Goal: Information Seeking & Learning: Learn about a topic

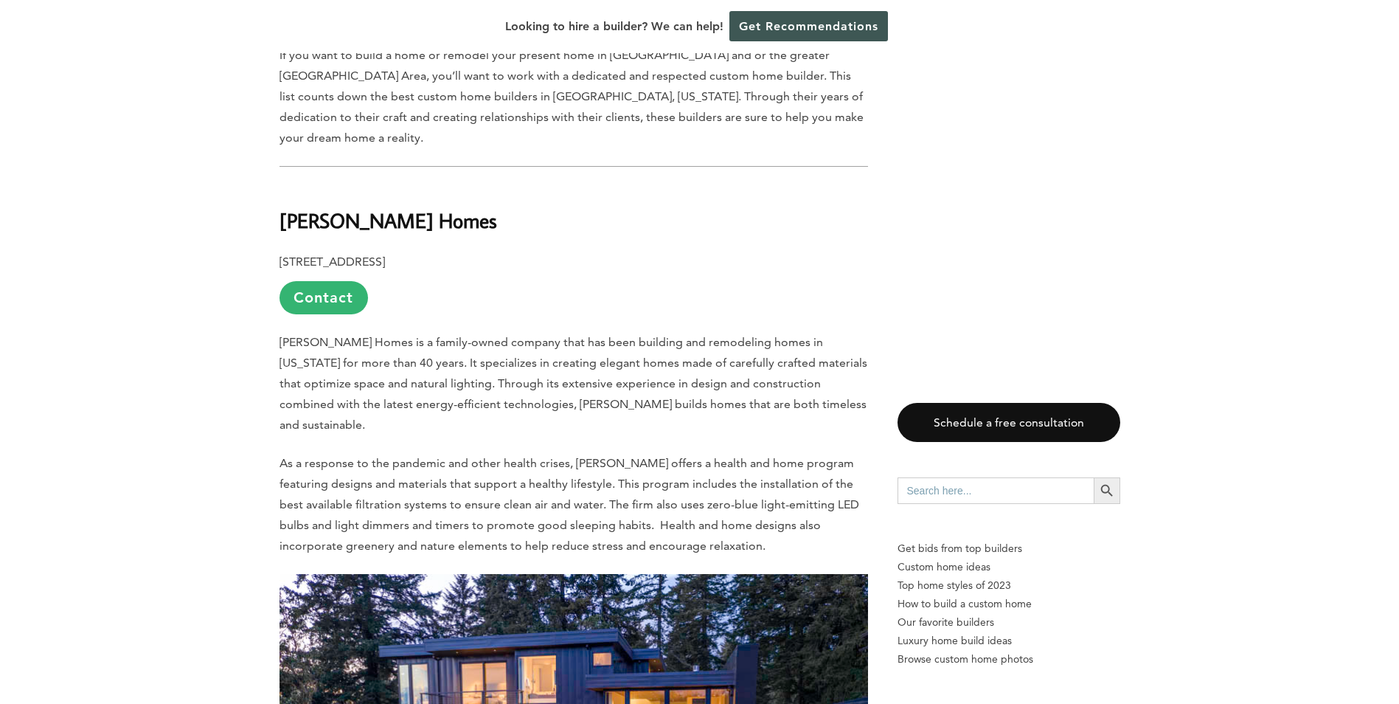
scroll to position [737, 0]
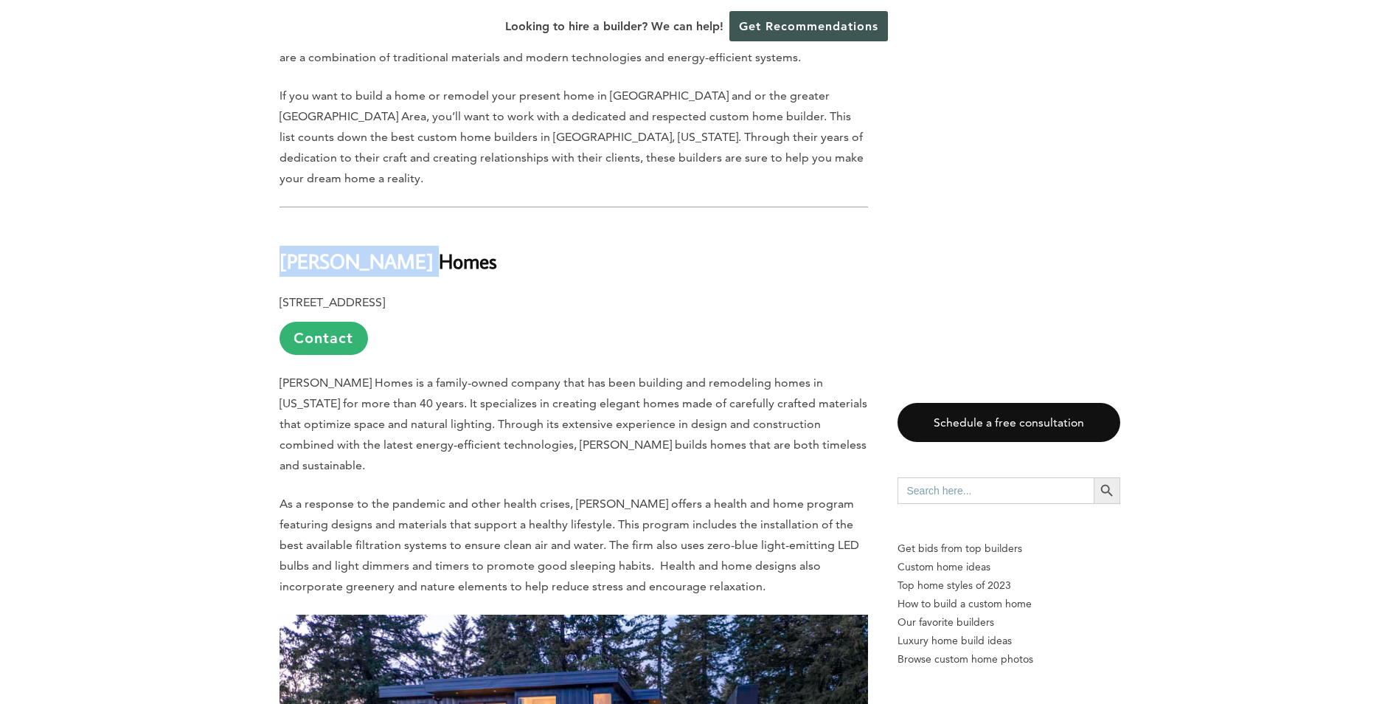
drag, startPoint x: 414, startPoint y: 229, endPoint x: 224, endPoint y: 197, distance: 193.0
copy b "[PERSON_NAME] Homes"
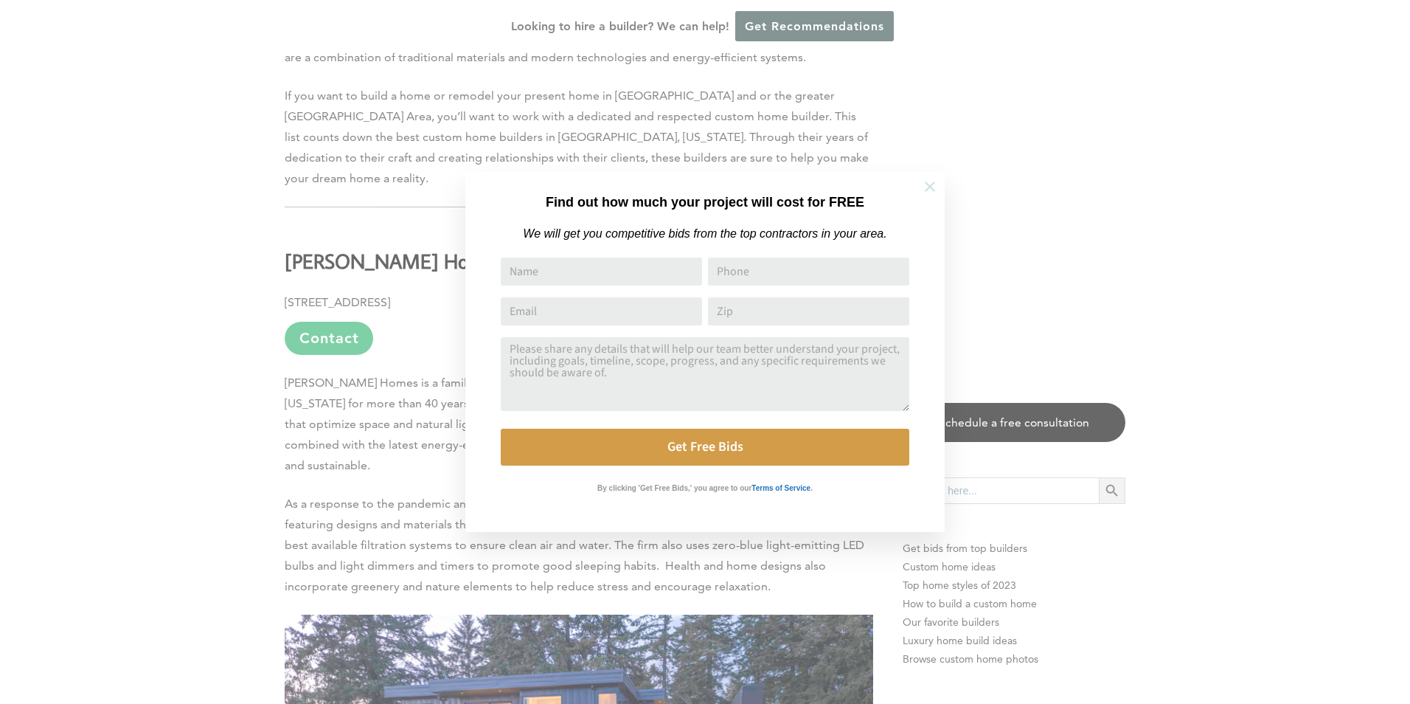
click at [930, 184] on icon at bounding box center [930, 186] width 16 height 16
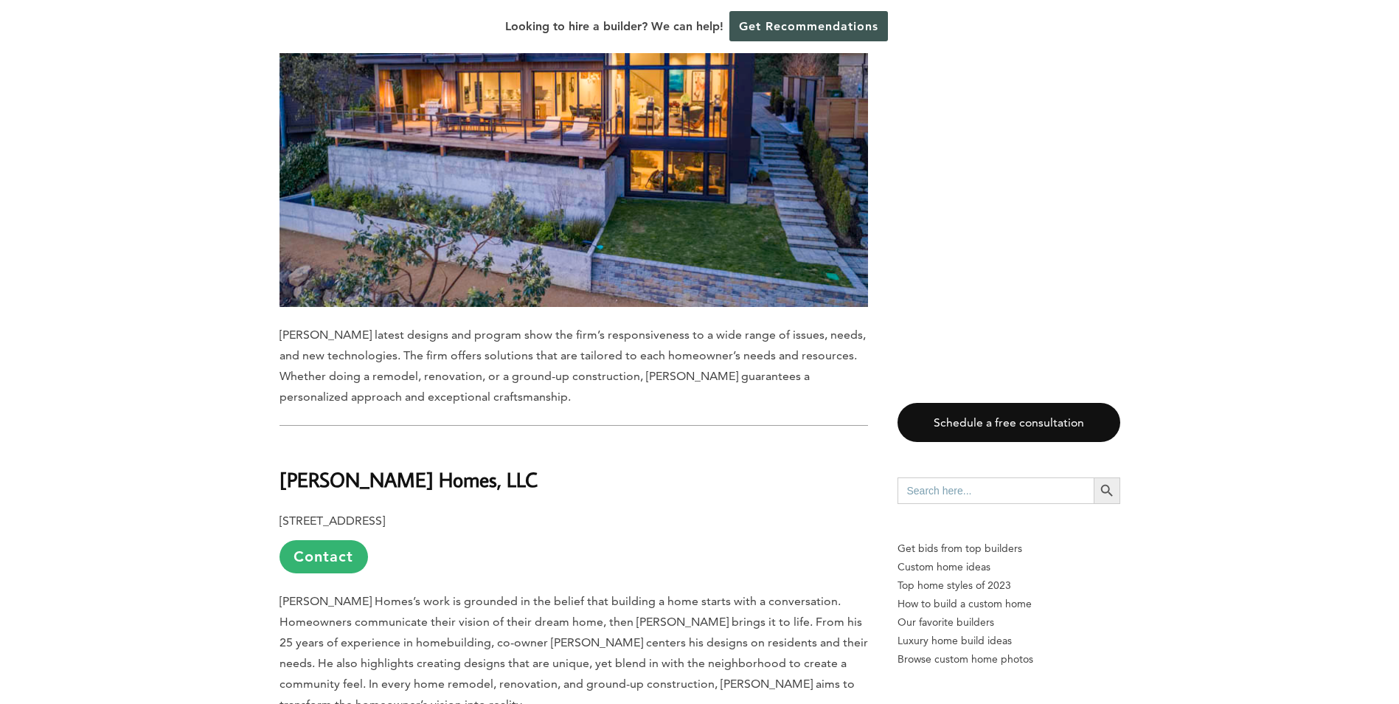
scroll to position [1548, 0]
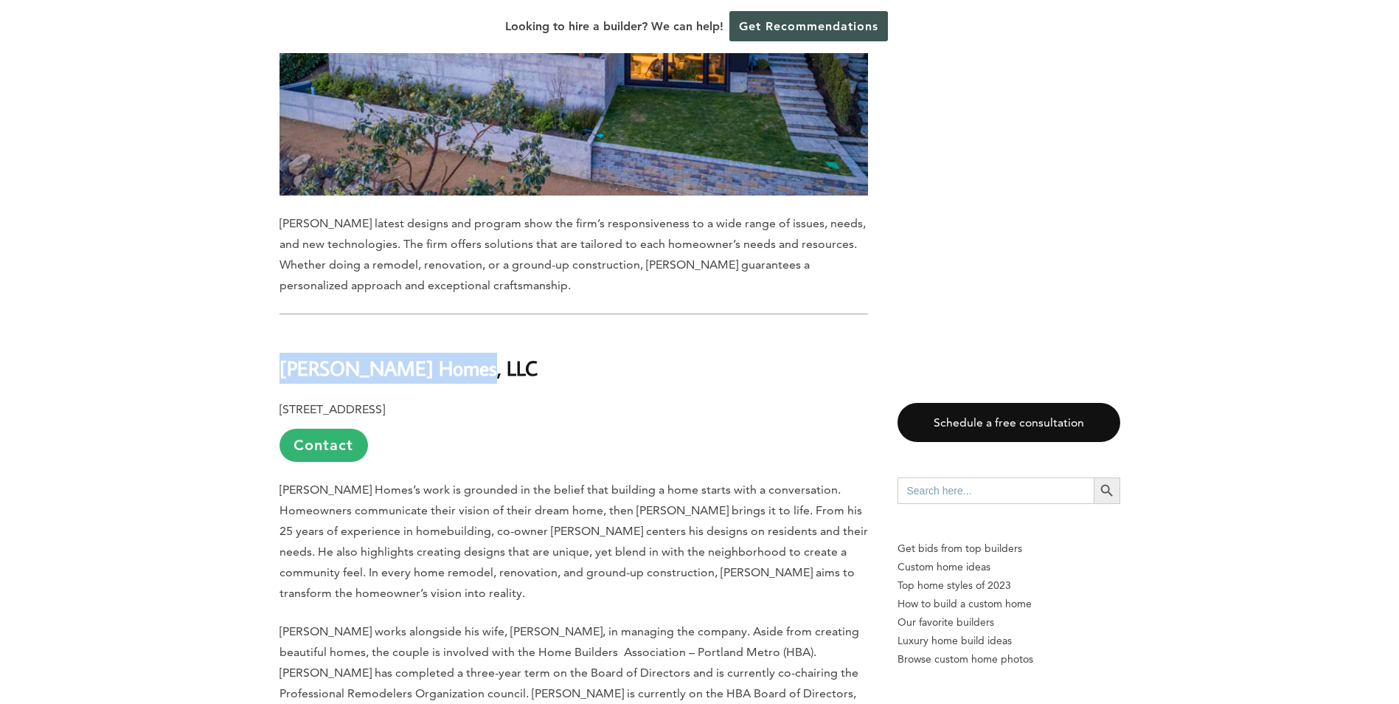
drag, startPoint x: 475, startPoint y: 313, endPoint x: 257, endPoint y: 314, distance: 218.3
copy b "[PERSON_NAME] Homes, LLC"
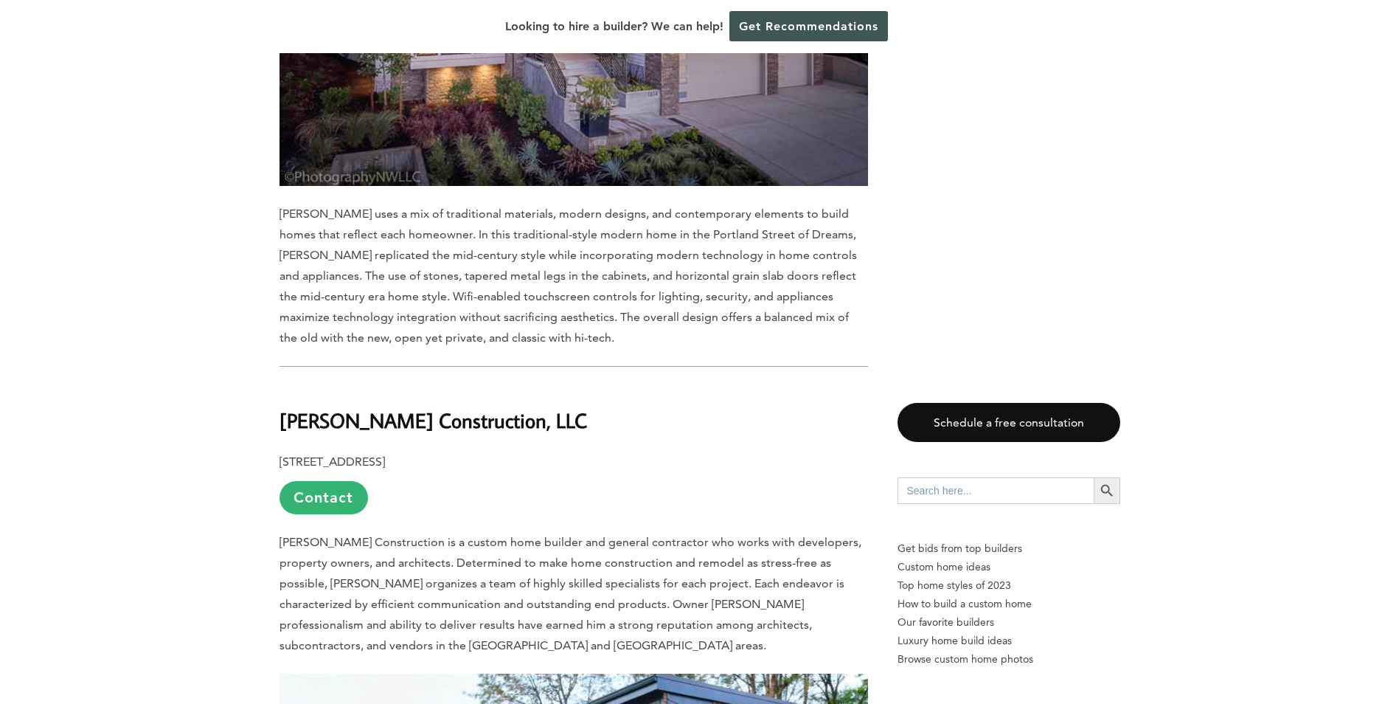
scroll to position [2654, 0]
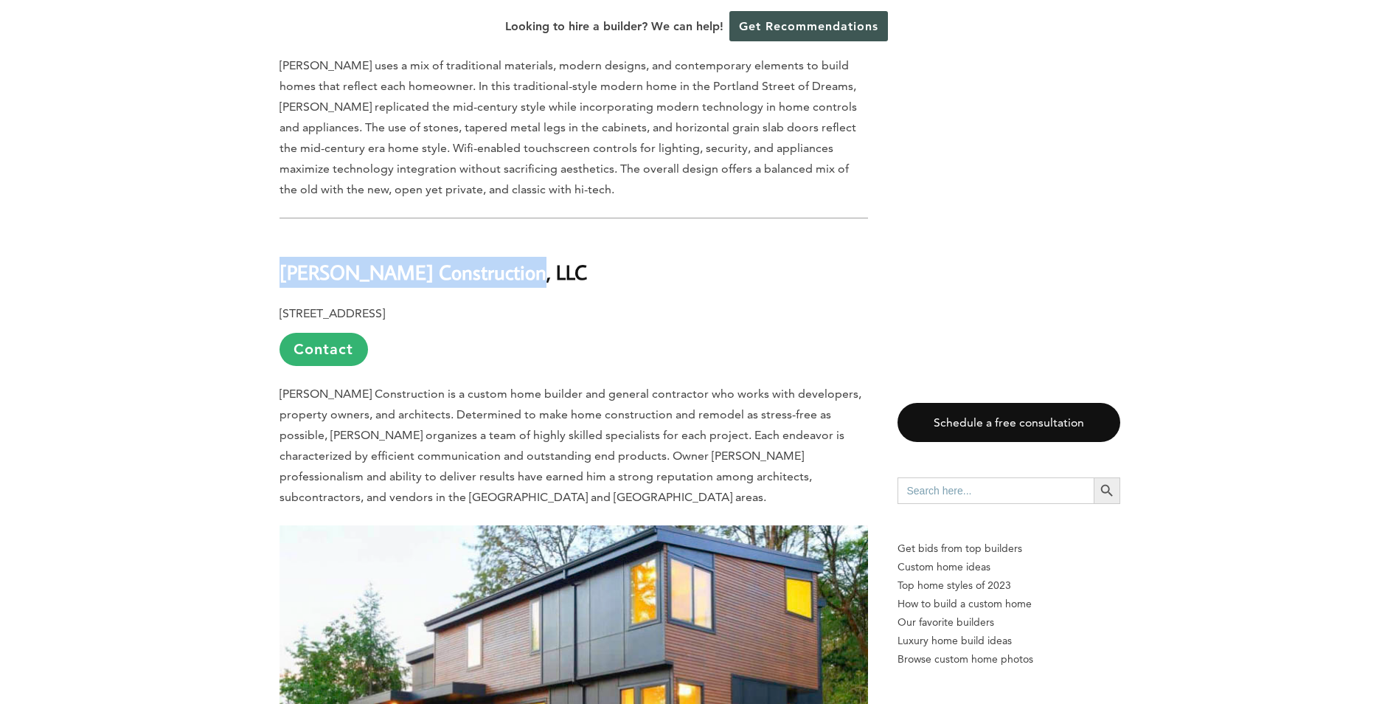
drag, startPoint x: 521, startPoint y: 215, endPoint x: 240, endPoint y: 202, distance: 280.5
copy b "[PERSON_NAME] Construction, LLC"
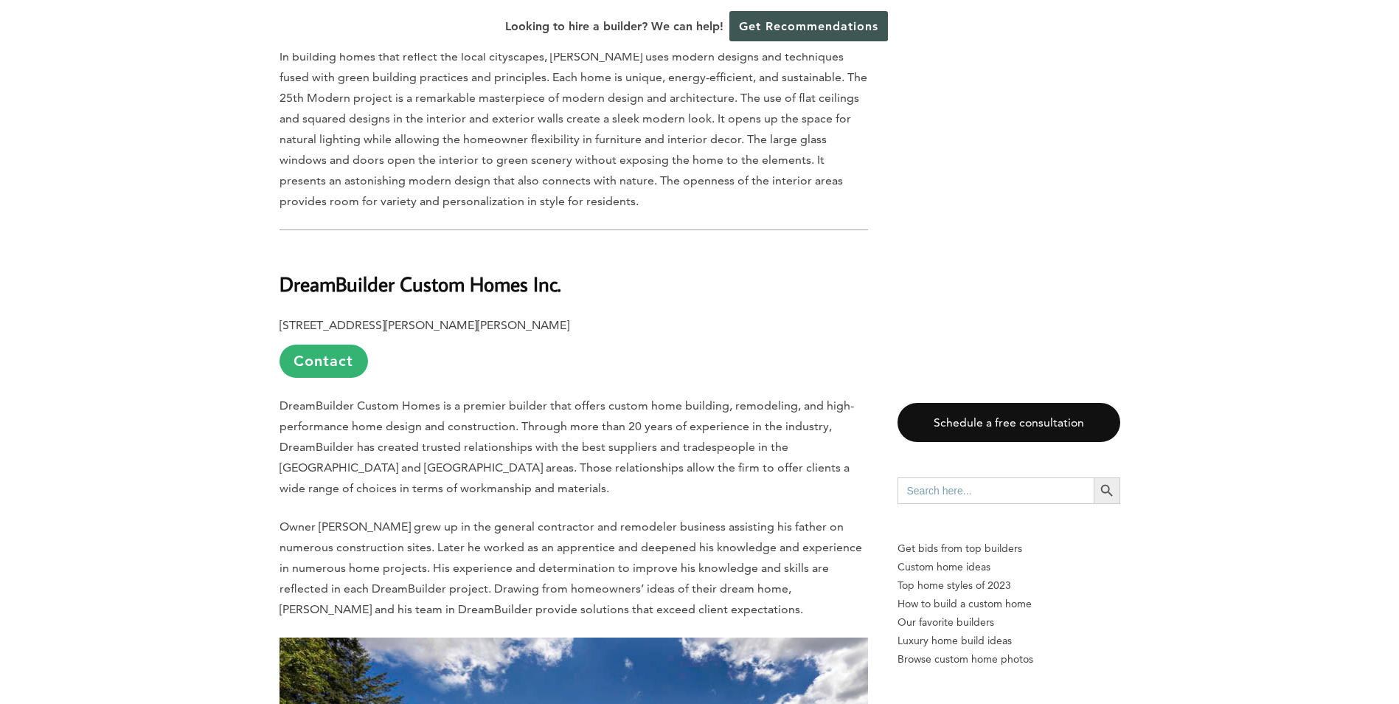
scroll to position [3539, 0]
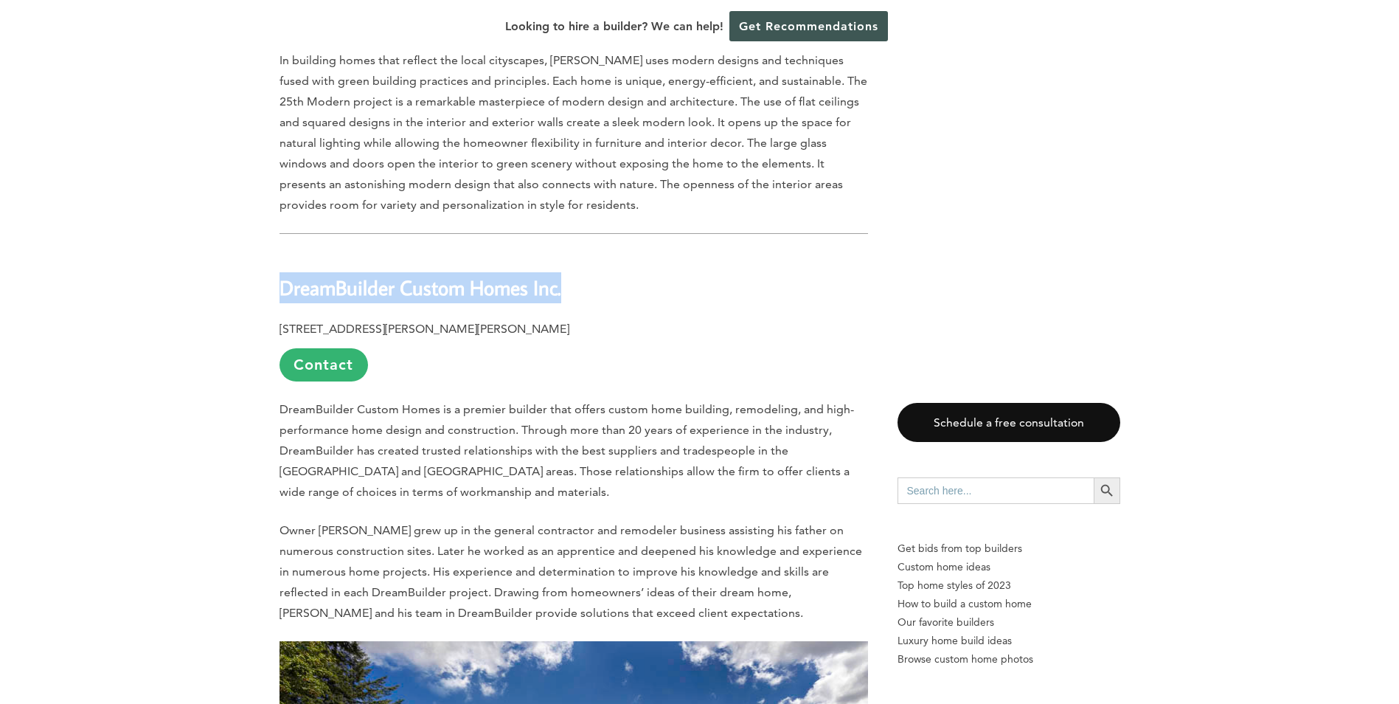
drag, startPoint x: 569, startPoint y: 232, endPoint x: 254, endPoint y: 215, distance: 316.2
copy b "DreamBuilder Custom Homes Inc."
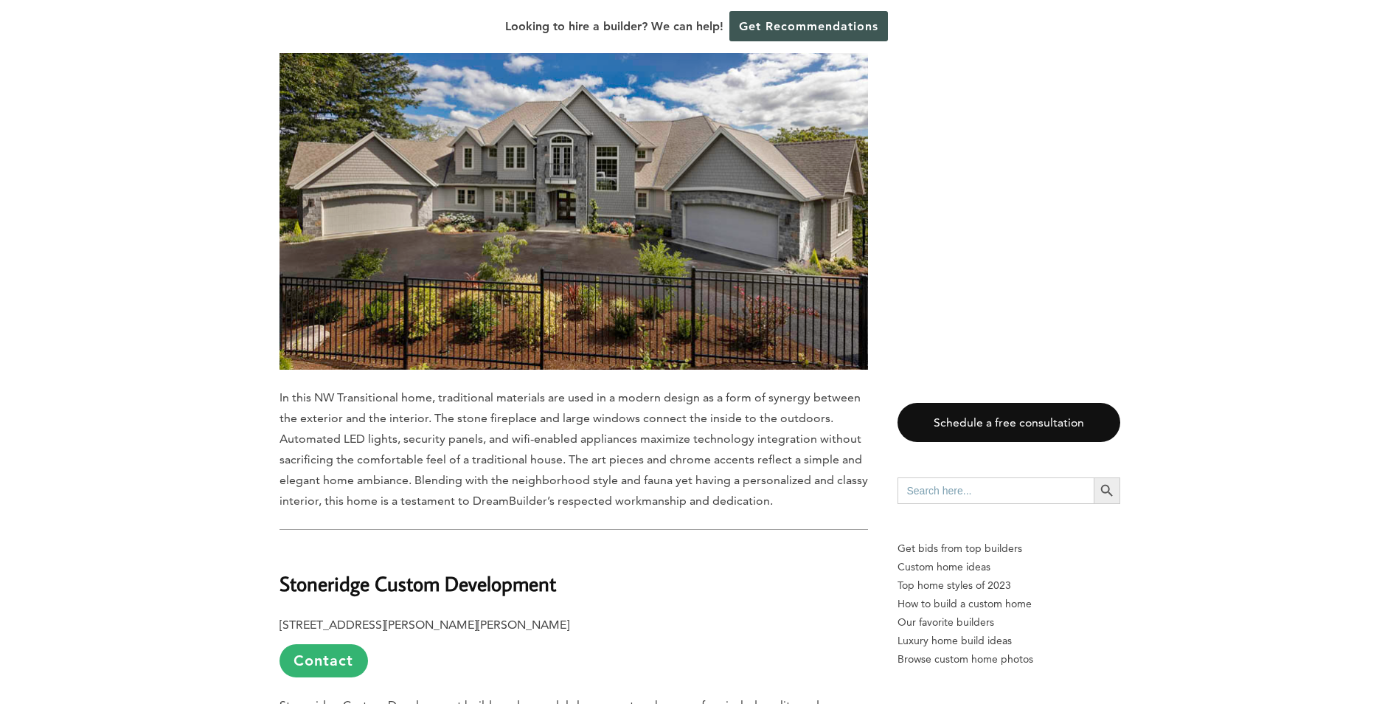
scroll to position [4572, 0]
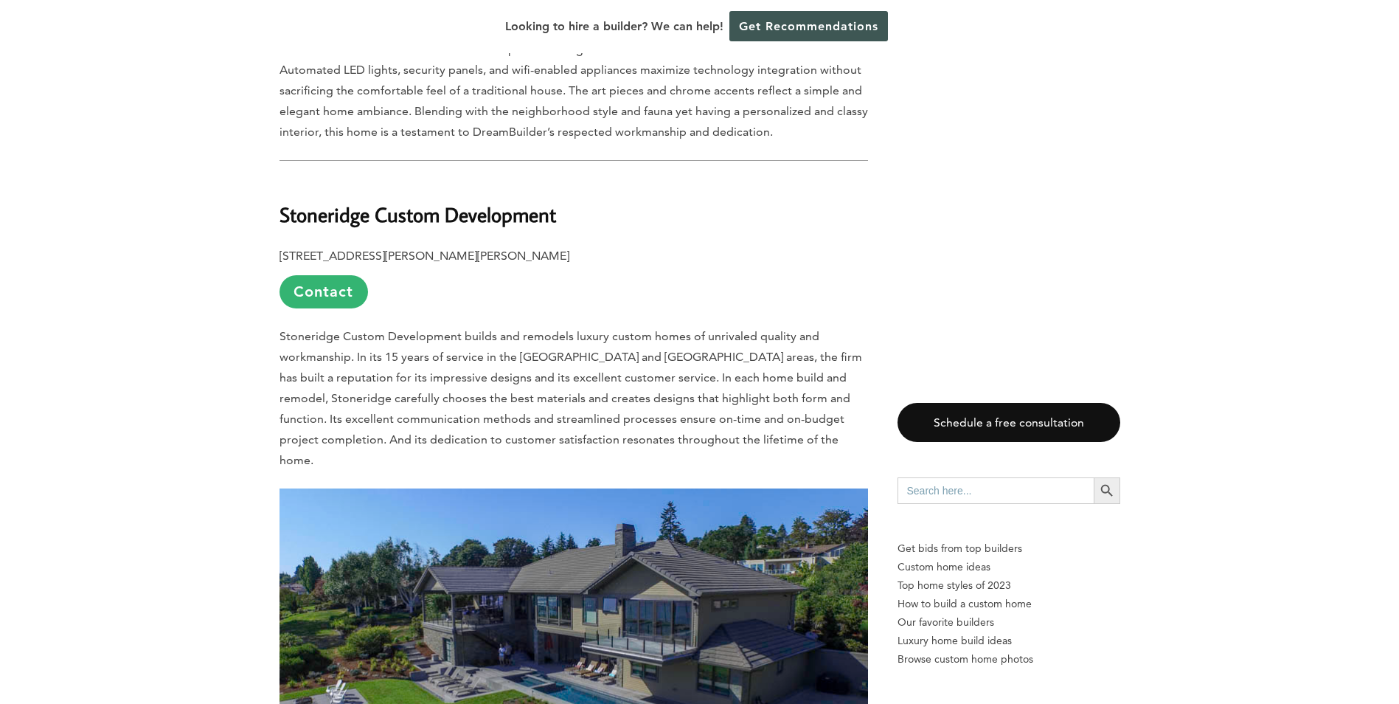
click at [718, 246] on p "[STREET_ADDRESS][PERSON_NAME][PERSON_NAME] Contact" at bounding box center [574, 277] width 589 height 63
drag, startPoint x: 578, startPoint y: 161, endPoint x: 286, endPoint y: 144, distance: 292.5
click at [286, 178] on h2 "Stoneridge Custom Development" at bounding box center [574, 203] width 589 height 51
copy b "toneridge Custom Development"
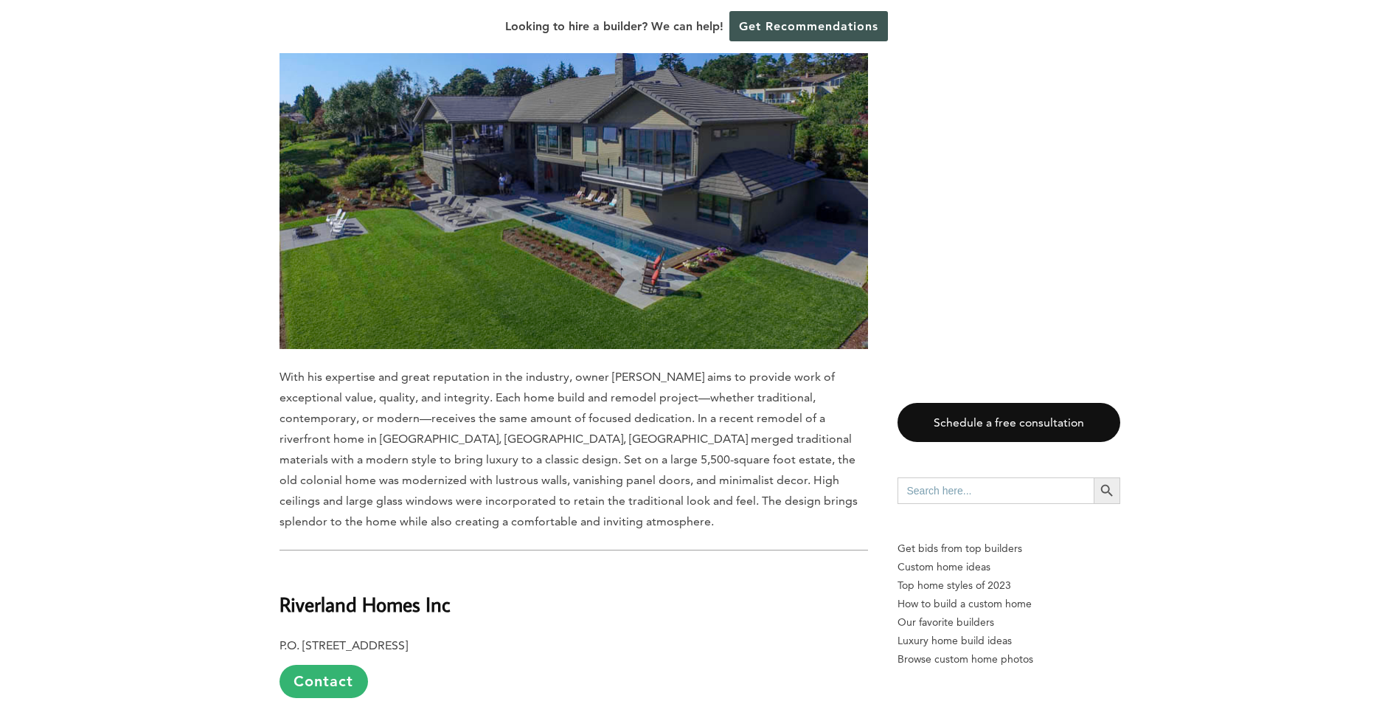
scroll to position [5383, 0]
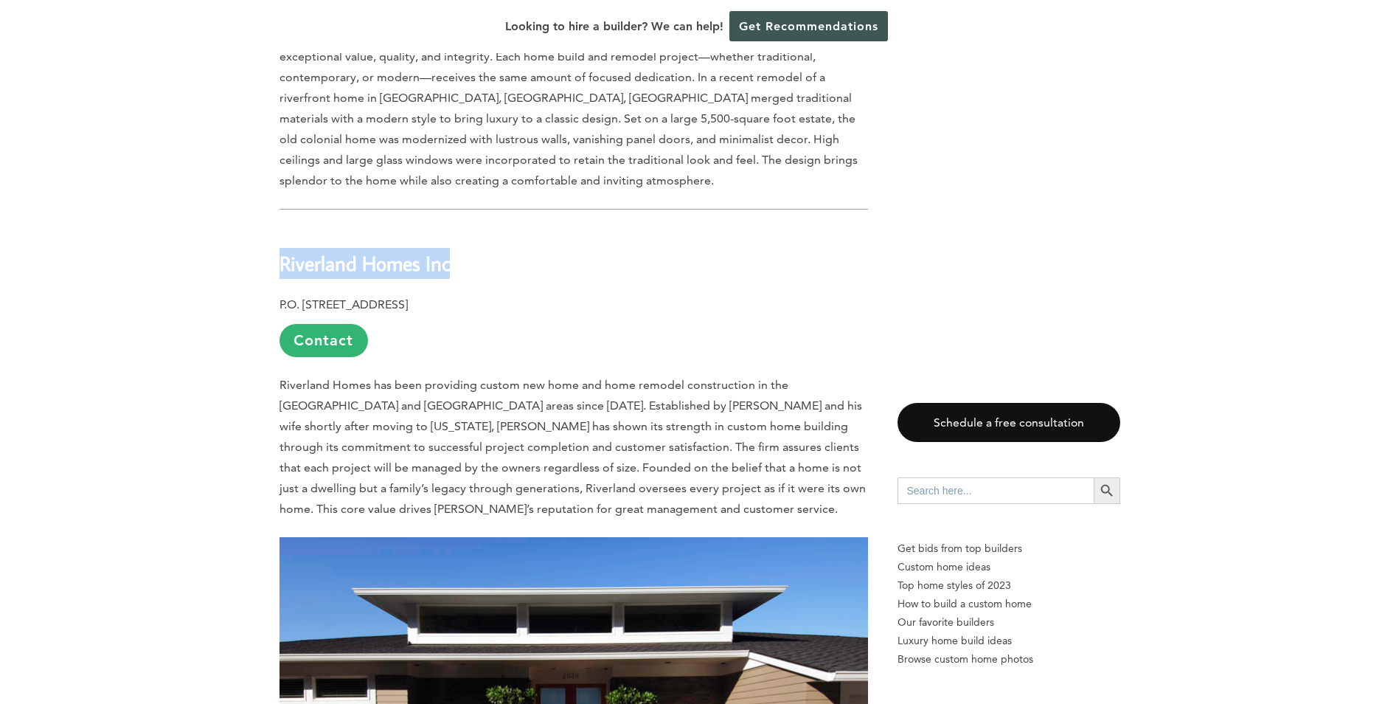
drag, startPoint x: 462, startPoint y: 194, endPoint x: 218, endPoint y: 170, distance: 245.3
click at [218, 170] on div "Last updated on [DATE] 01:35 pm [GEOGRAPHIC_DATA] is a suburban area located ab…" at bounding box center [699, 571] width 1399 height 10614
copy b "Riverland Homes Inc"
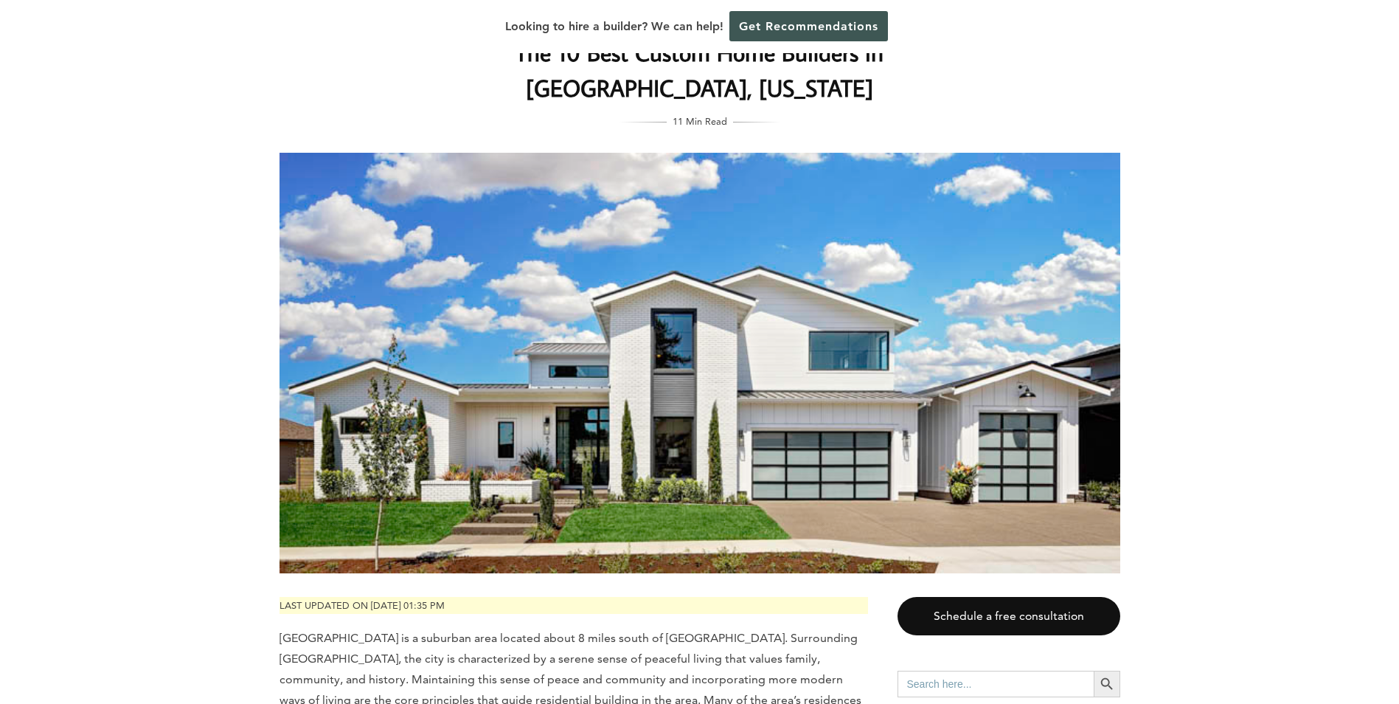
scroll to position [0, 0]
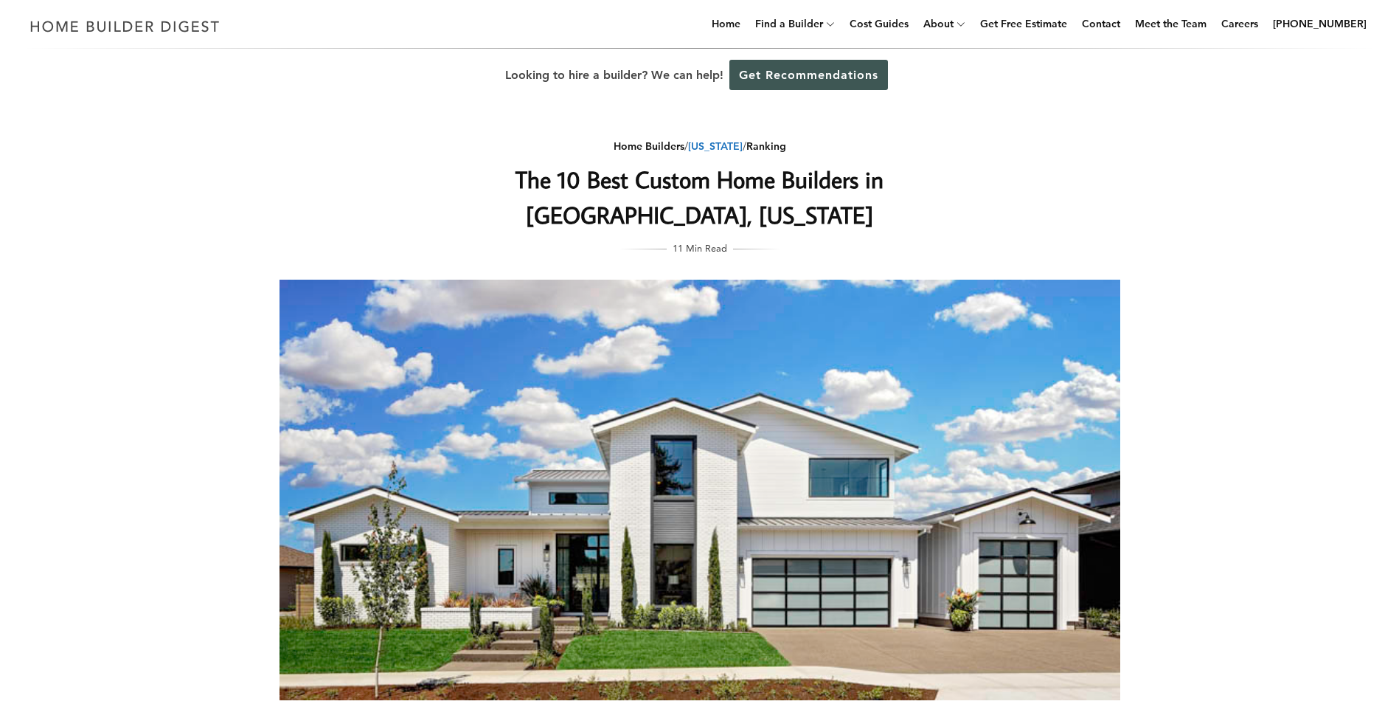
click at [719, 145] on link "[US_STATE]" at bounding box center [715, 145] width 55 height 13
